Goal: Task Accomplishment & Management: Complete application form

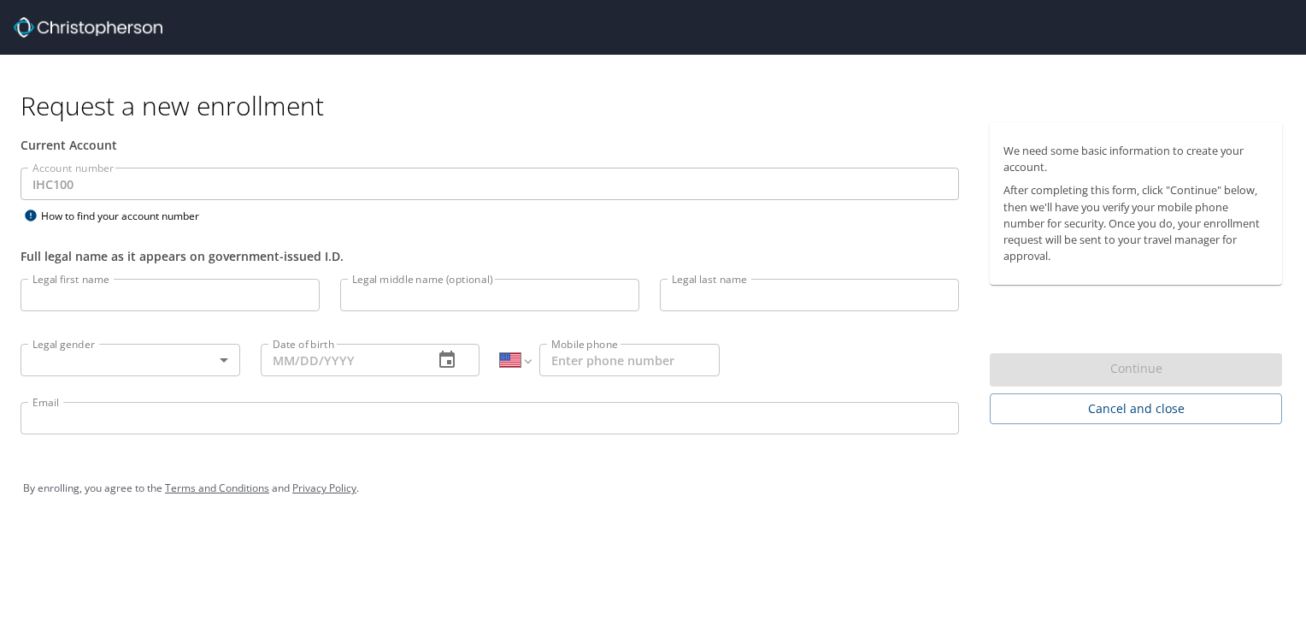
select select "US"
click at [127, 303] on input "Legal first name" at bounding box center [170, 295] width 299 height 32
type input "[PERSON_NAME]"
click at [433, 297] on input "Legal middle name (optional)" at bounding box center [489, 295] width 299 height 32
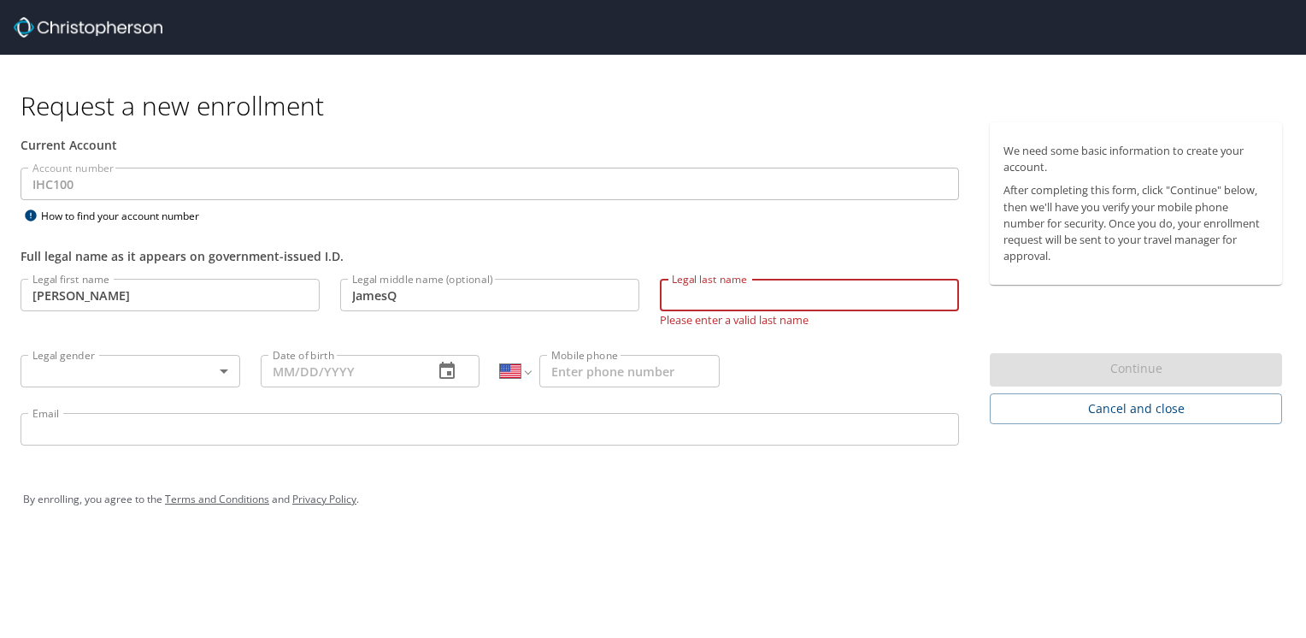
click at [433, 297] on input "JamesQ" at bounding box center [489, 295] width 299 height 32
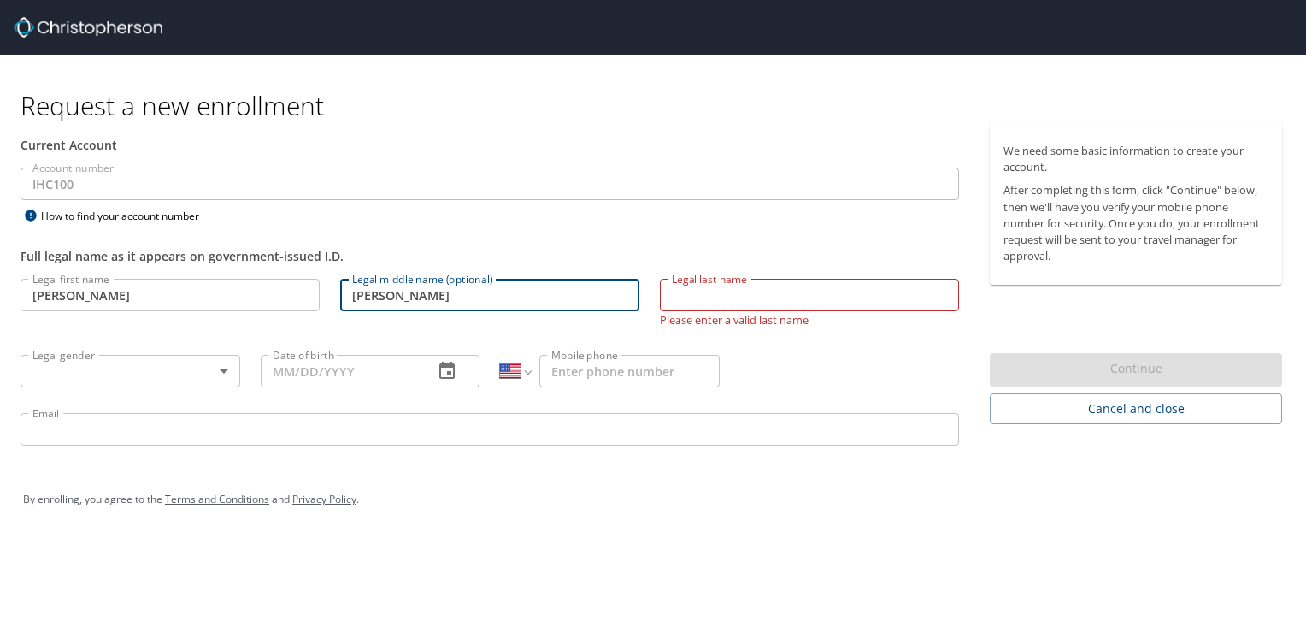
type input "[PERSON_NAME]"
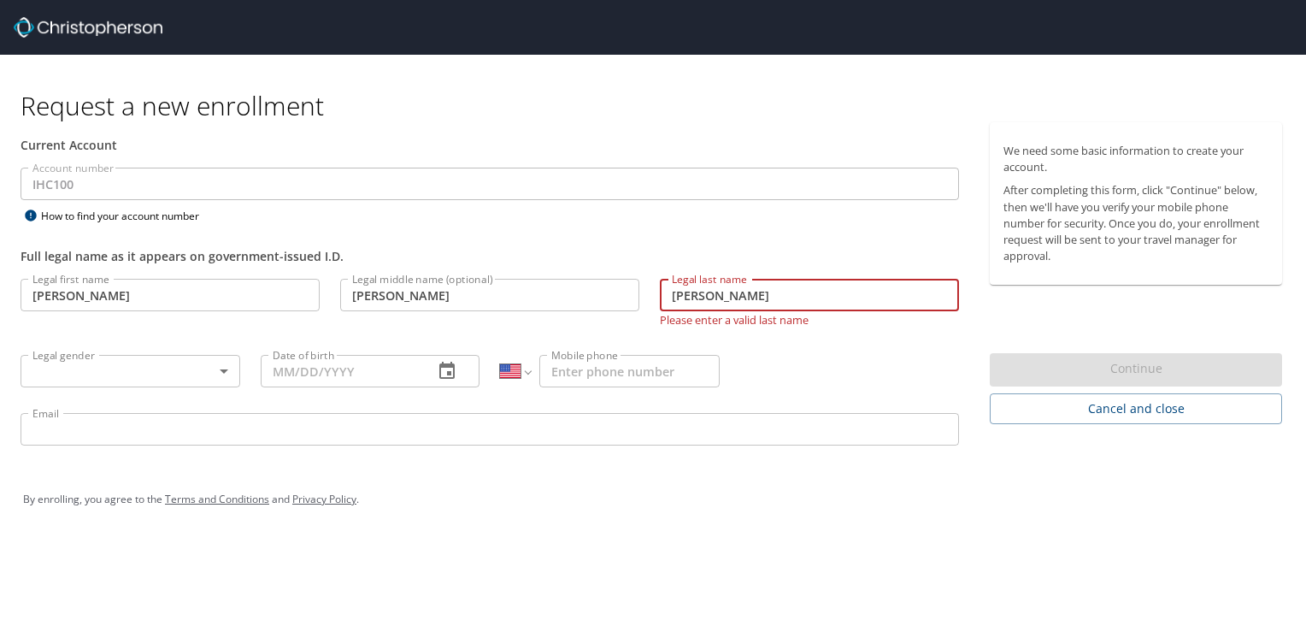
type input "[PERSON_NAME]"
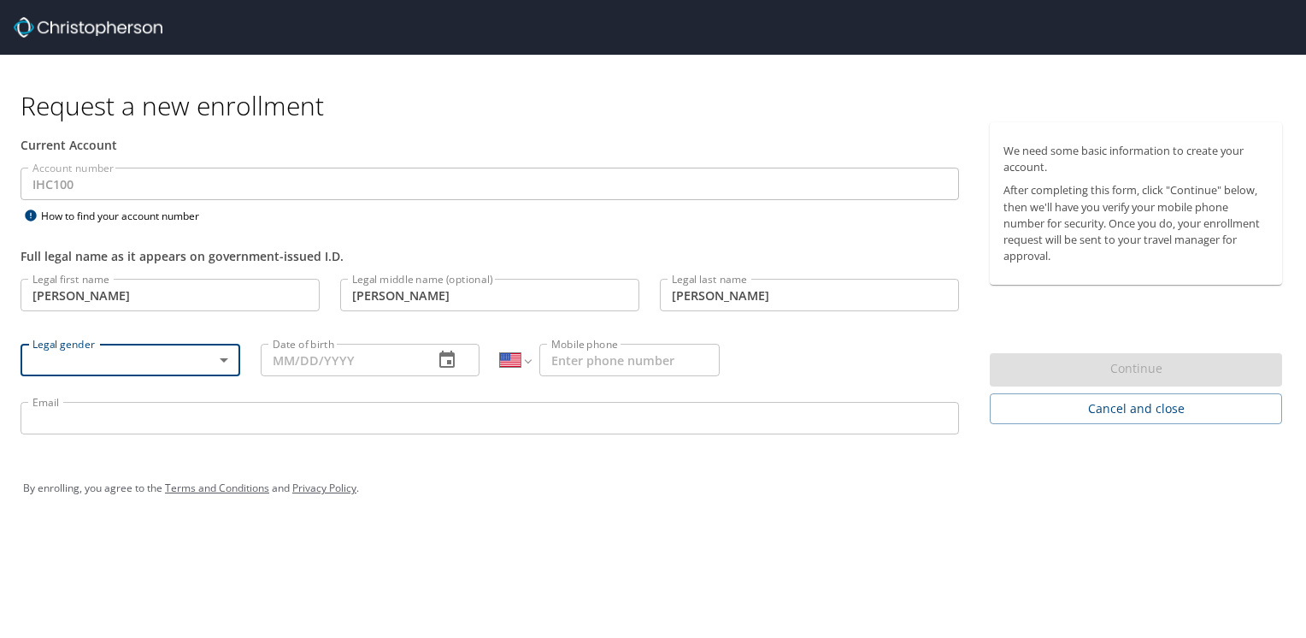
click at [97, 362] on body "Request a new enrollment Current Account Account number IHC100 Account number H…" at bounding box center [653, 319] width 1306 height 638
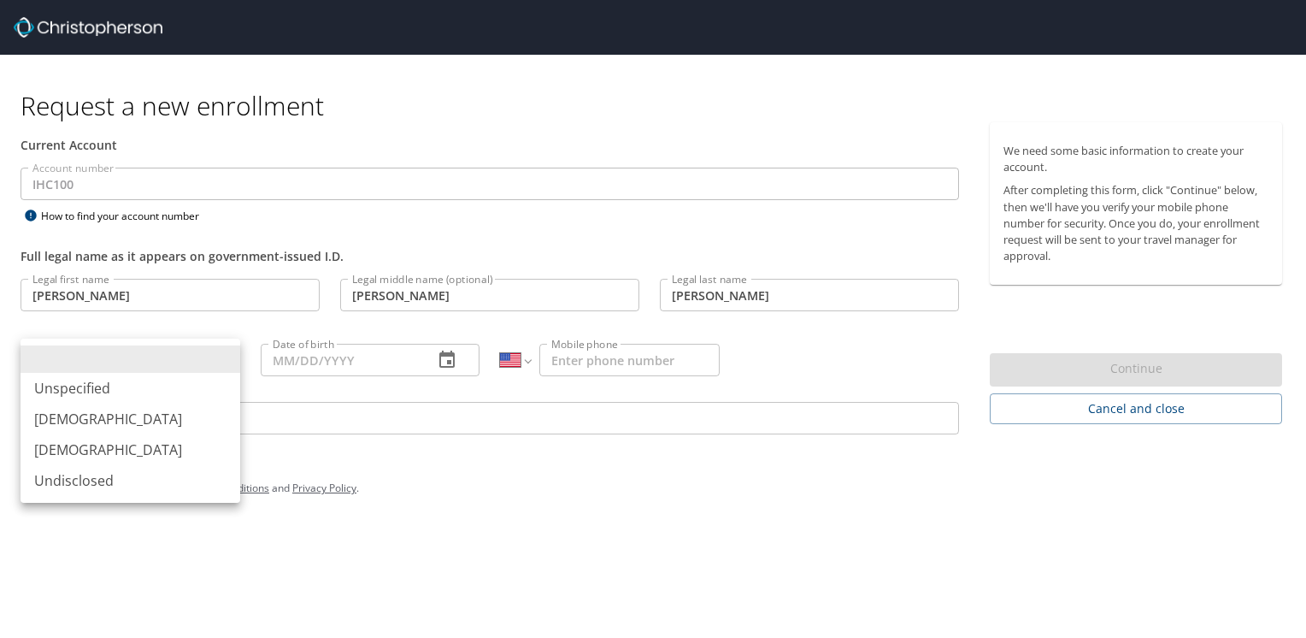
click at [96, 422] on li "[DEMOGRAPHIC_DATA]" at bounding box center [131, 418] width 220 height 31
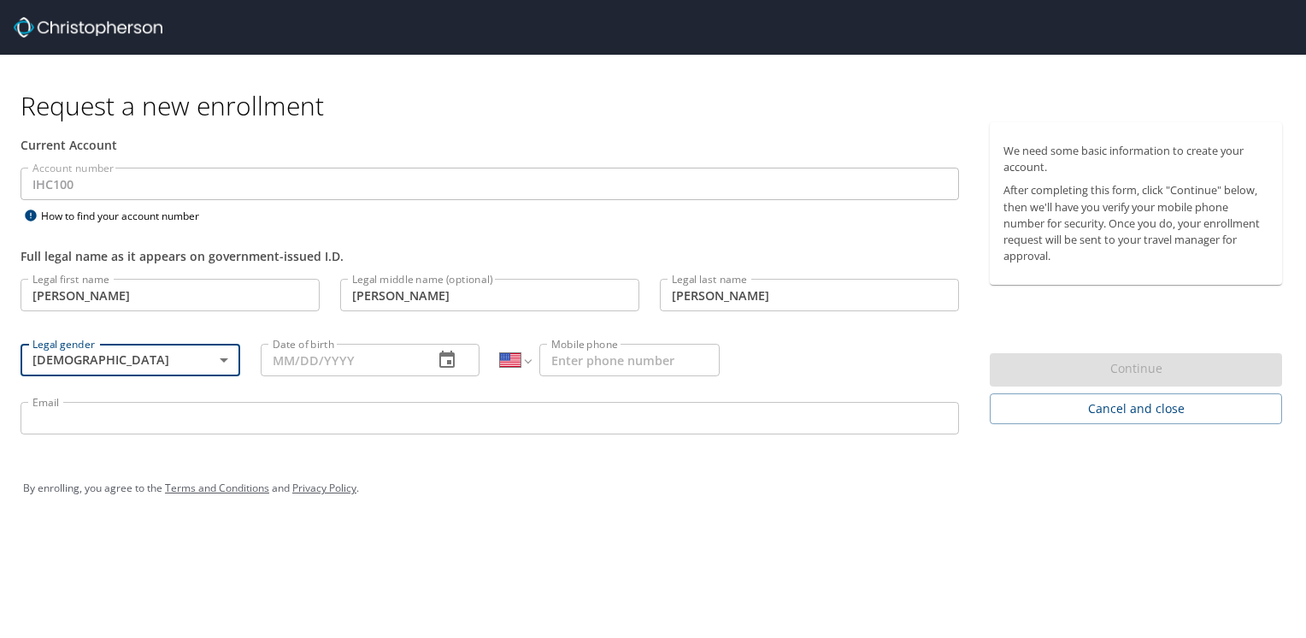
type input "[DEMOGRAPHIC_DATA]"
click at [324, 366] on input "Date of birth" at bounding box center [341, 360] width 160 height 32
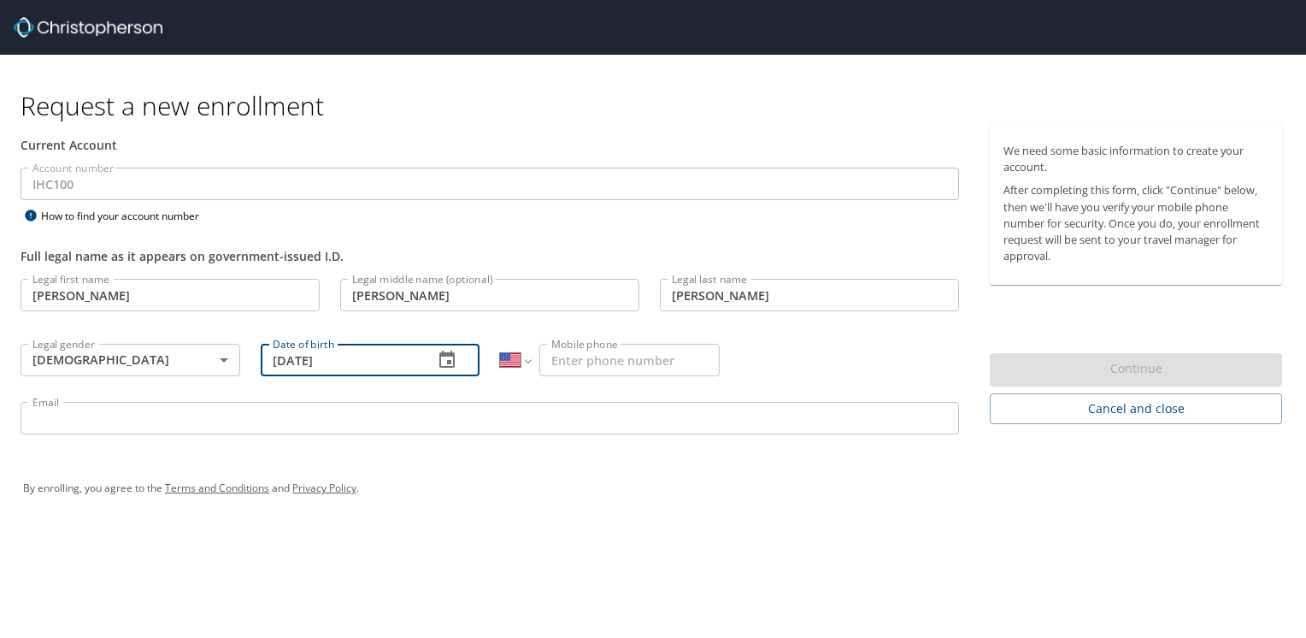
type input "[DATE]"
click at [628, 369] on input "Mobile phone" at bounding box center [629, 360] width 180 height 32
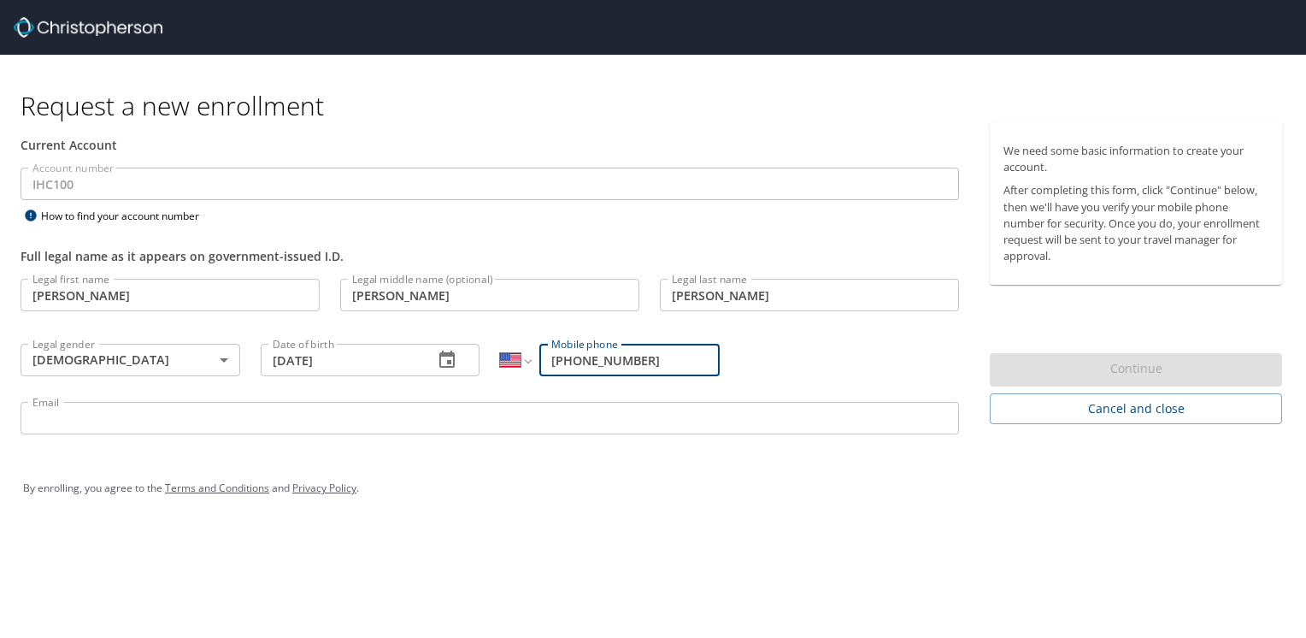
type input "[PHONE_NUMBER]"
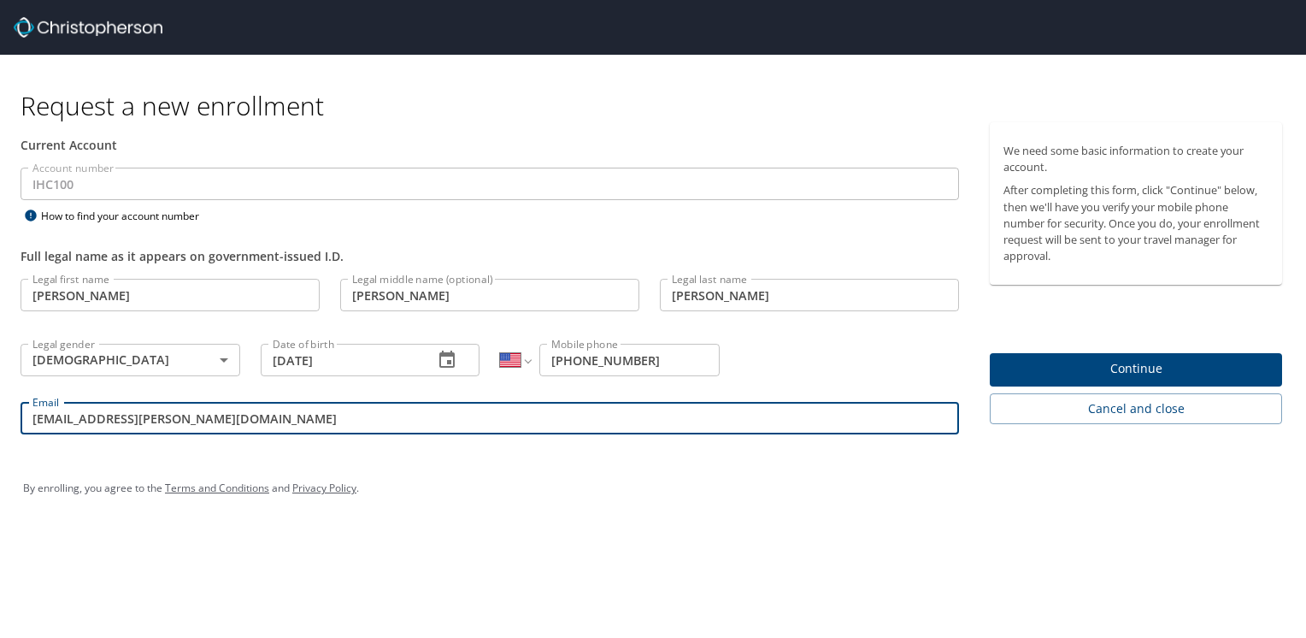
type input "[EMAIL_ADDRESS][PERSON_NAME][DOMAIN_NAME]"
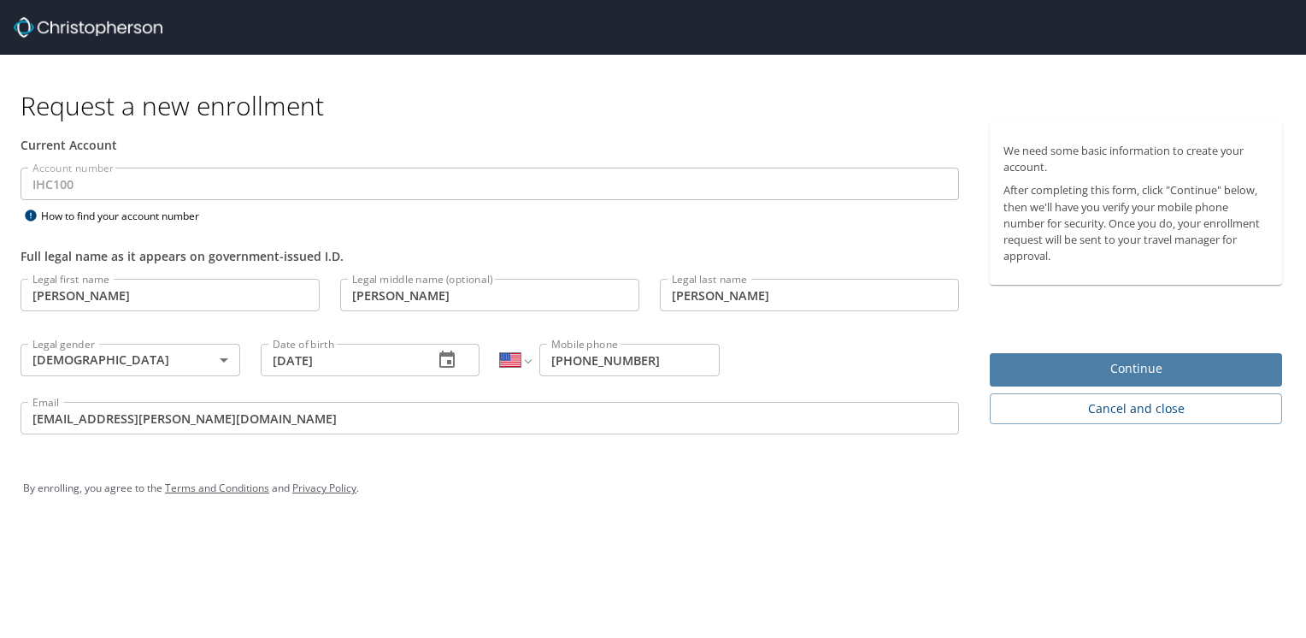
click at [1078, 373] on span "Continue" at bounding box center [1135, 368] width 265 height 21
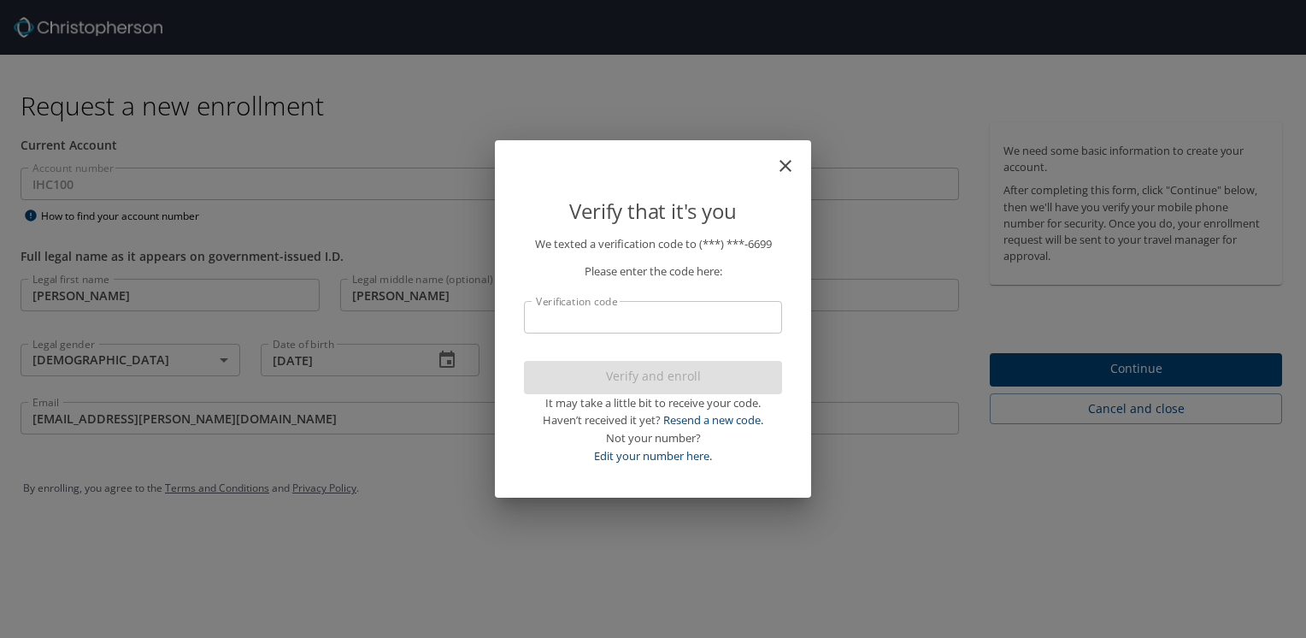
click at [714, 323] on input "Verification code" at bounding box center [653, 317] width 258 height 32
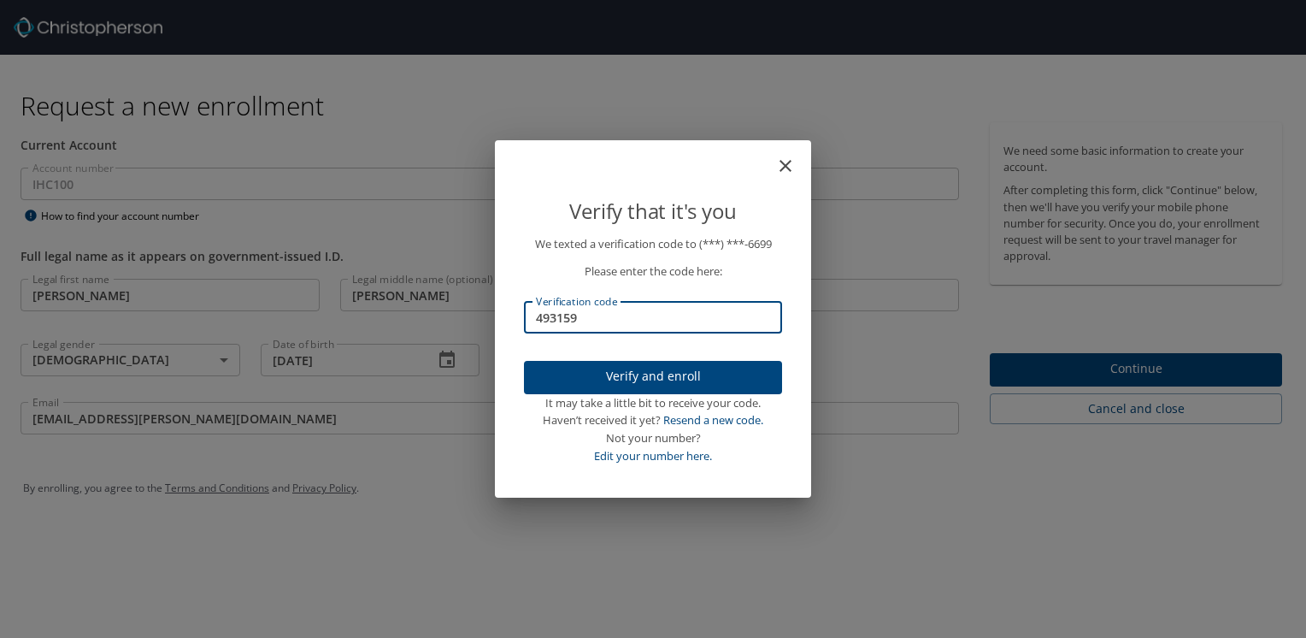
type input "493159"
click at [660, 383] on span "Verify and enroll" at bounding box center [653, 376] width 231 height 21
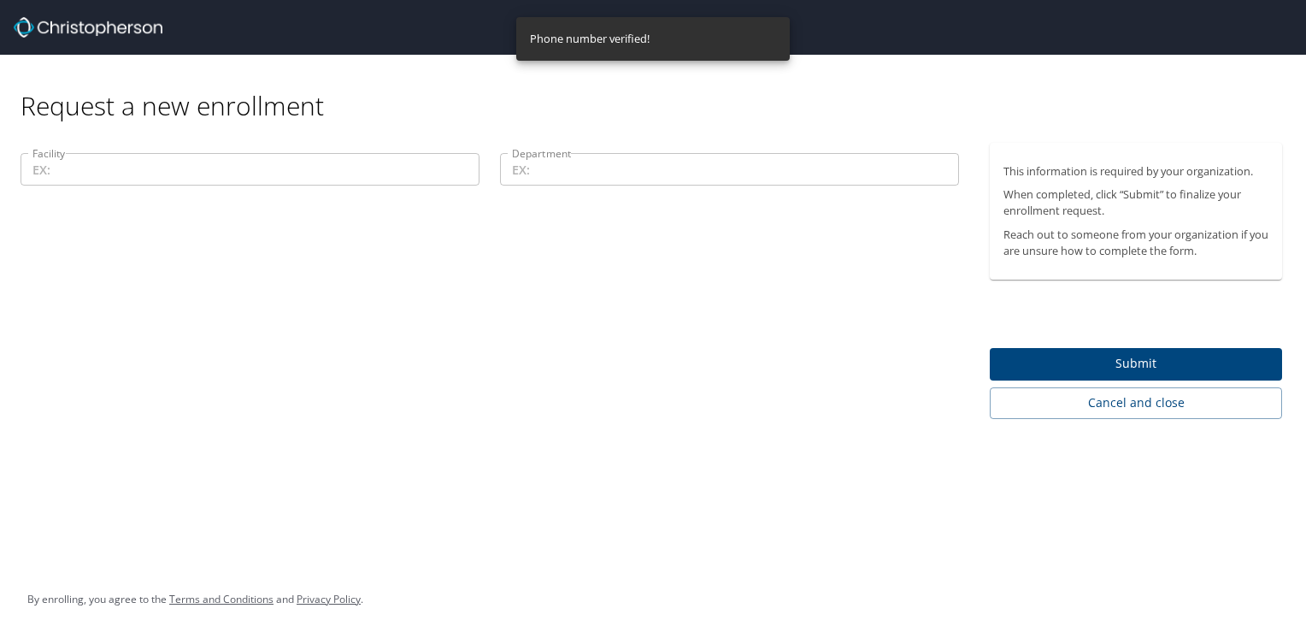
click at [256, 173] on input "Facility" at bounding box center [250, 169] width 459 height 32
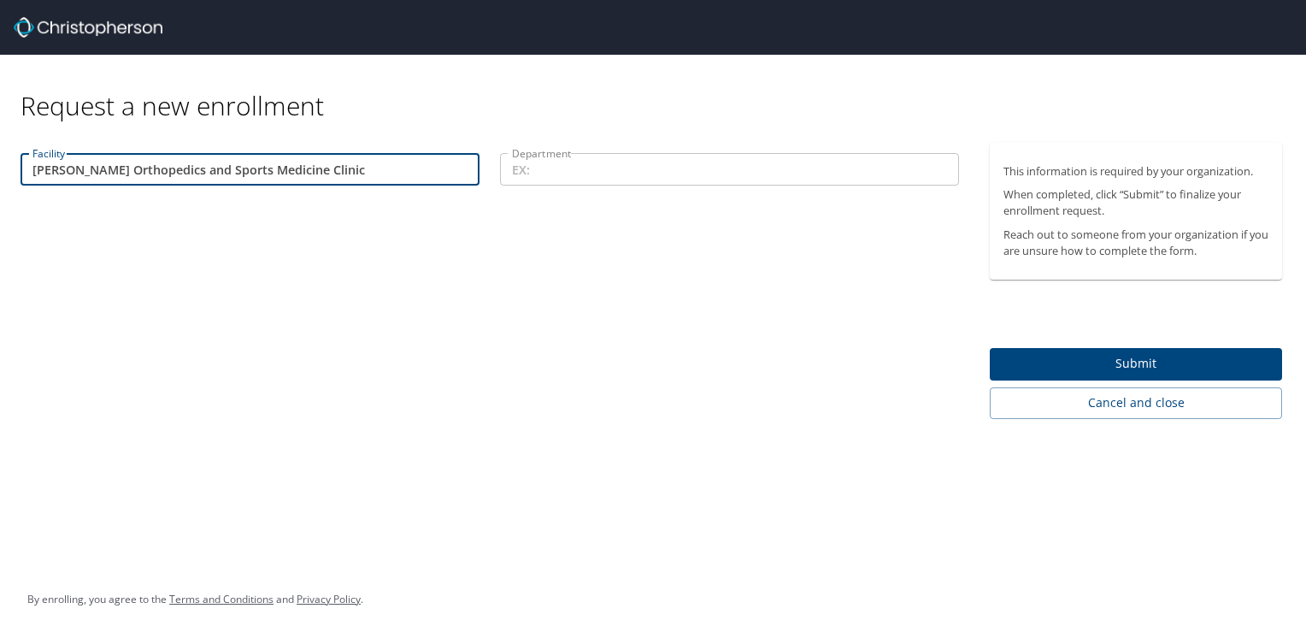
type input "[PERSON_NAME] Orthopedics and Sports Medicine Clinic"
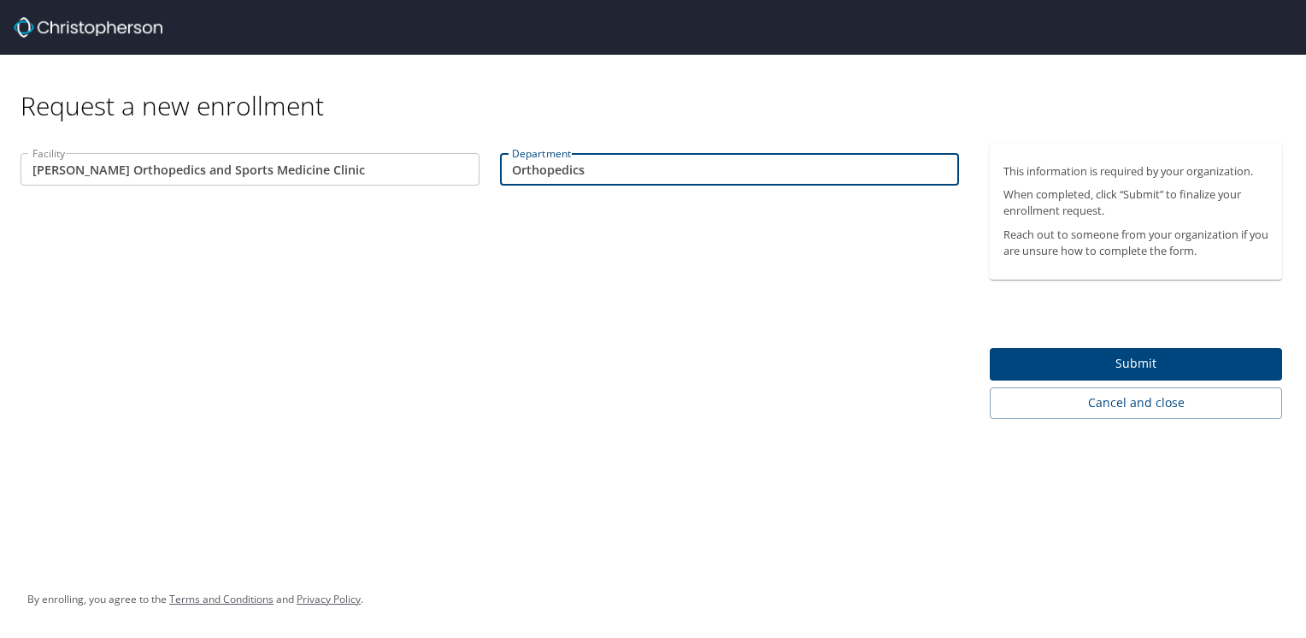
type input "Orthopedics"
click at [77, 171] on input "[PERSON_NAME] Orthopedics and Sports Medicine Clinic" at bounding box center [250, 169] width 459 height 32
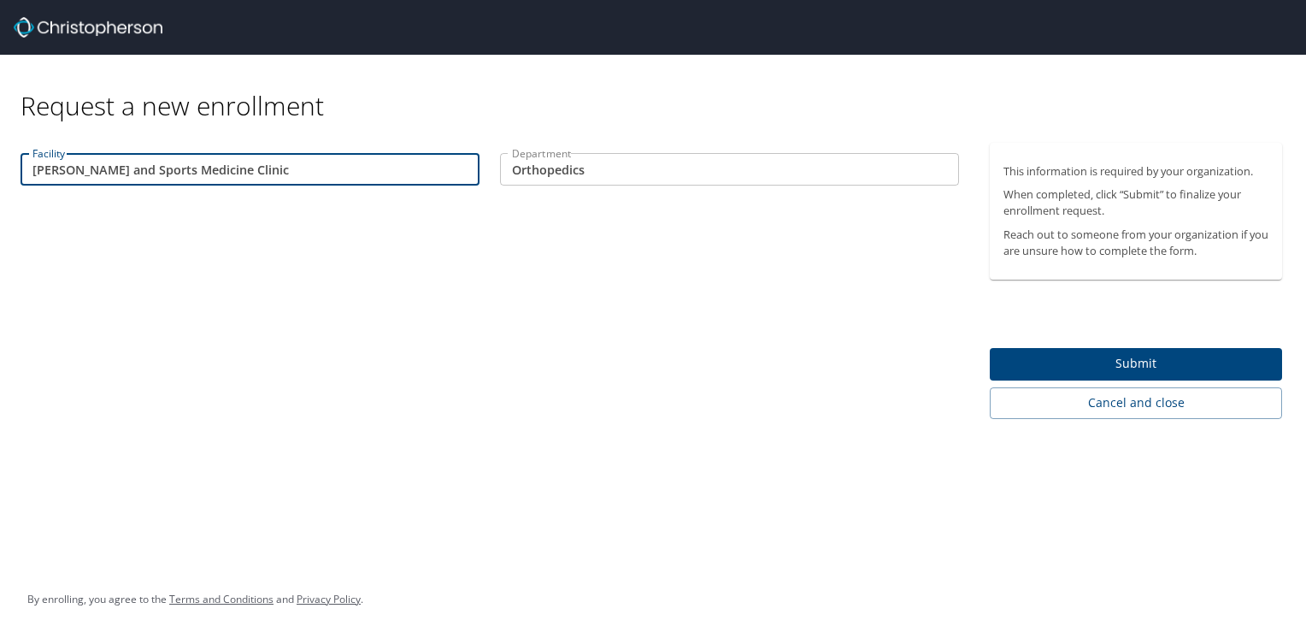
type input "[PERSON_NAME] and Sports Medicine Clinic"
click at [1138, 362] on span "Submit" at bounding box center [1135, 363] width 265 height 21
